Goal: Task Accomplishment & Management: Manage account settings

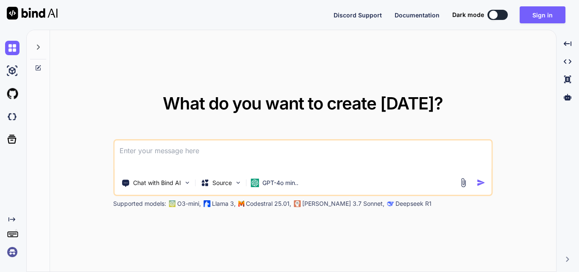
click at [209, 145] on textarea at bounding box center [302, 155] width 377 height 31
click at [546, 14] on button "Sign in" at bounding box center [543, 14] width 46 height 17
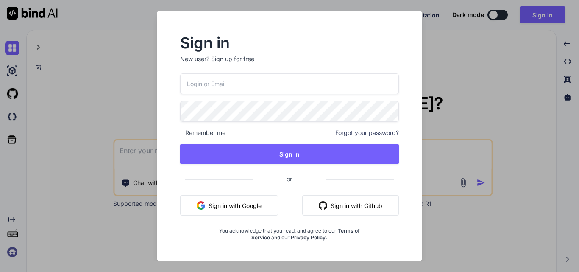
click at [227, 86] on input "email" at bounding box center [289, 83] width 219 height 21
type input "A"
type input "[EMAIL_ADDRESS][DOMAIN_NAME]"
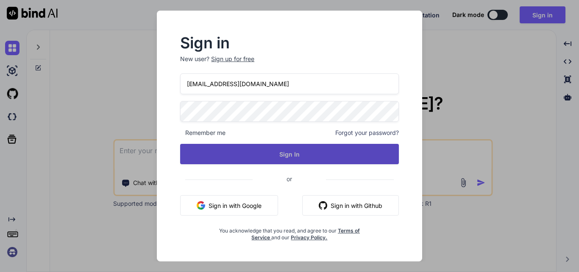
click at [267, 156] on button "Sign In" at bounding box center [289, 154] width 219 height 20
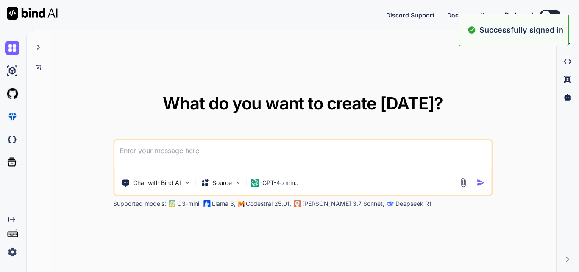
type textarea "x"
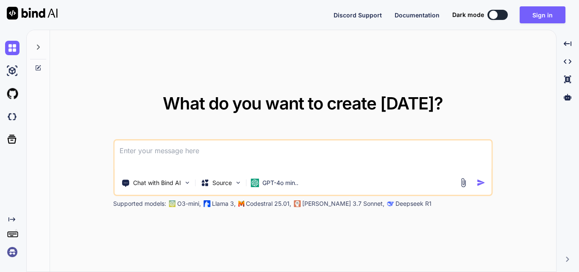
click at [206, 148] on textarea at bounding box center [302, 155] width 377 height 31
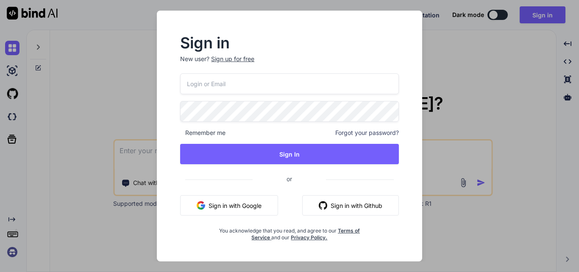
click at [125, 152] on div "Sign in New user? Sign up for free Remember me Forgot your password? Sign In or…" at bounding box center [289, 136] width 579 height 272
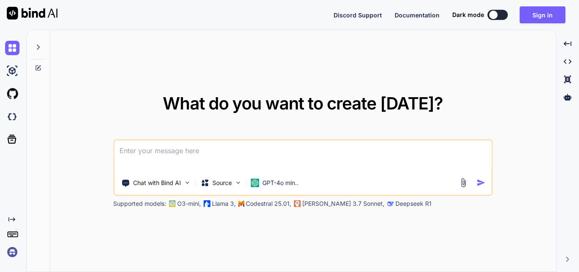
click at [125, 152] on textarea at bounding box center [302, 155] width 377 height 31
click at [546, 17] on button "Sign in" at bounding box center [543, 14] width 46 height 17
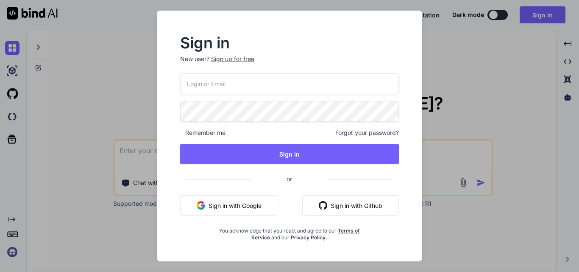
click at [268, 84] on input "email" at bounding box center [289, 83] width 219 height 21
type input "[EMAIL_ADDRESS][DOMAIN_NAME]"
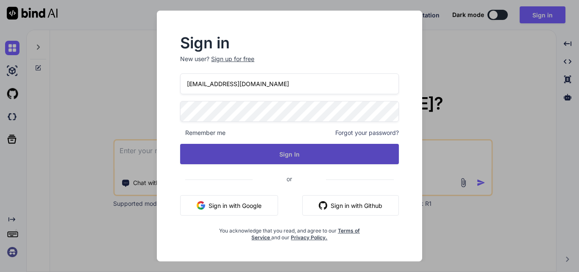
click at [262, 149] on button "Sign In" at bounding box center [289, 154] width 219 height 20
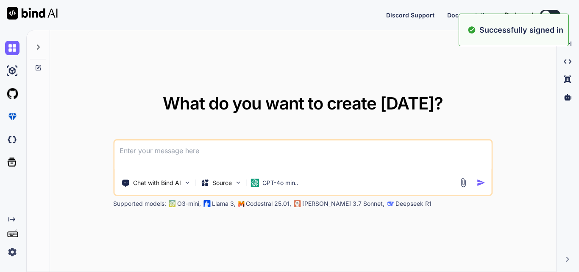
type textarea "x"
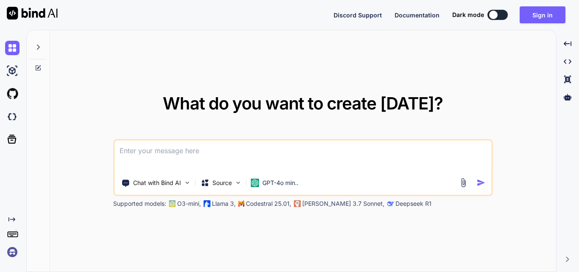
click at [223, 156] on textarea at bounding box center [302, 155] width 377 height 31
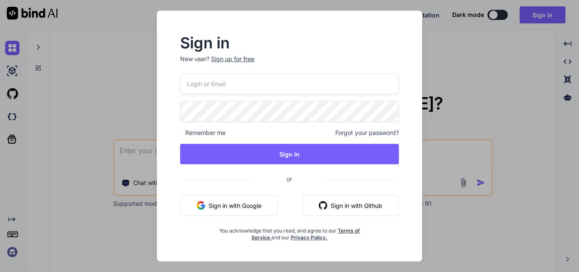
click at [126, 145] on div "Sign in New user? Sign up for free Remember me Forgot your password? Sign In or…" at bounding box center [289, 136] width 579 height 272
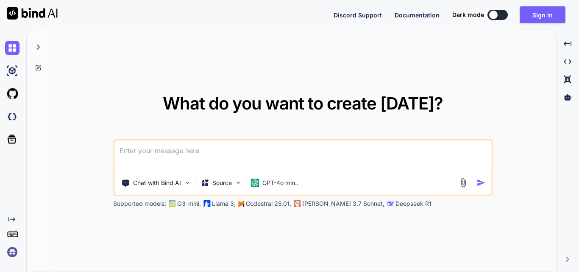
click at [129, 148] on textarea at bounding box center [302, 155] width 377 height 31
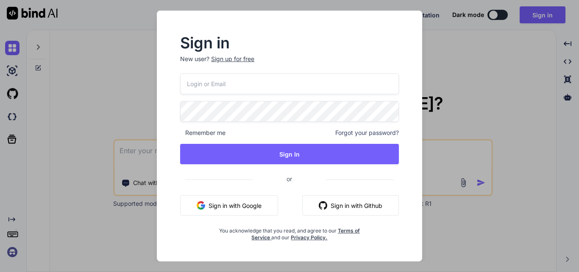
click at [129, 148] on div "Sign in New user? Sign up for free Remember me Forgot your password? Sign In or…" at bounding box center [289, 136] width 579 height 272
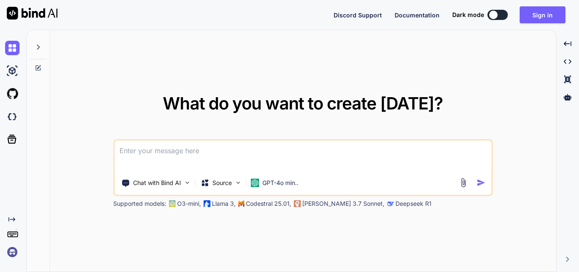
click at [129, 148] on textarea at bounding box center [302, 155] width 377 height 31
click at [163, 147] on textarea at bounding box center [302, 155] width 377 height 31
click at [164, 154] on textarea at bounding box center [302, 155] width 377 height 31
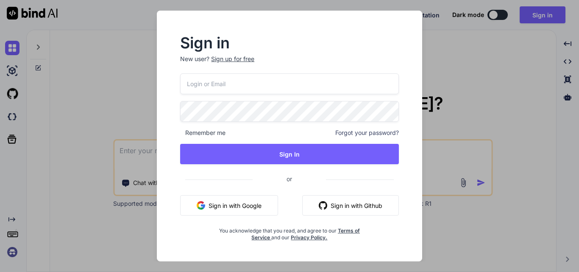
click at [226, 88] on input "email" at bounding box center [289, 83] width 219 height 21
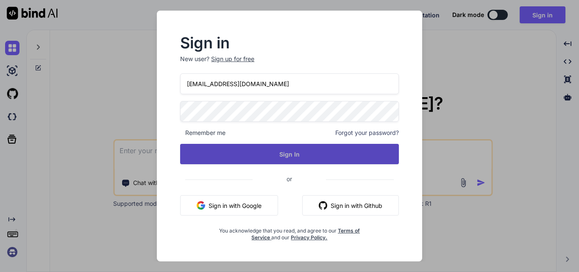
click at [220, 146] on button "Sign In" at bounding box center [289, 154] width 219 height 20
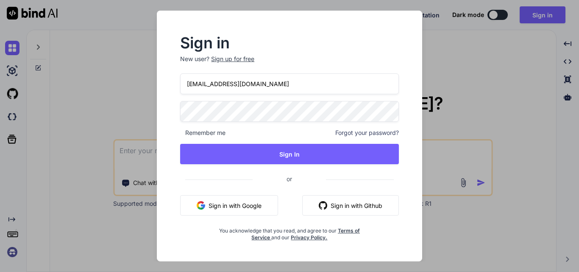
click at [224, 83] on input "[EMAIL_ADDRESS][DOMAIN_NAME]" at bounding box center [289, 83] width 219 height 21
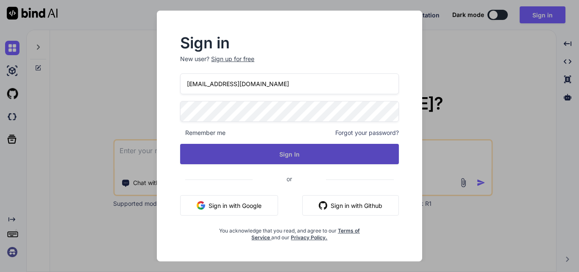
type input "[EMAIL_ADDRESS][DOMAIN_NAME]"
click at [287, 162] on button "Sign In" at bounding box center [289, 154] width 219 height 20
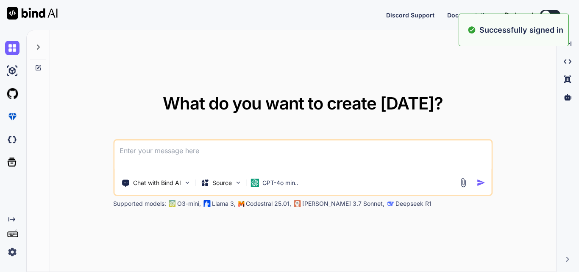
type textarea "x"
click at [213, 148] on textarea at bounding box center [302, 155] width 377 height 31
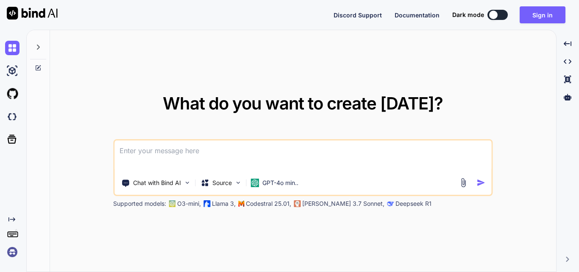
click at [213, 148] on textarea at bounding box center [302, 155] width 377 height 31
